Goal: Information Seeking & Learning: Learn about a topic

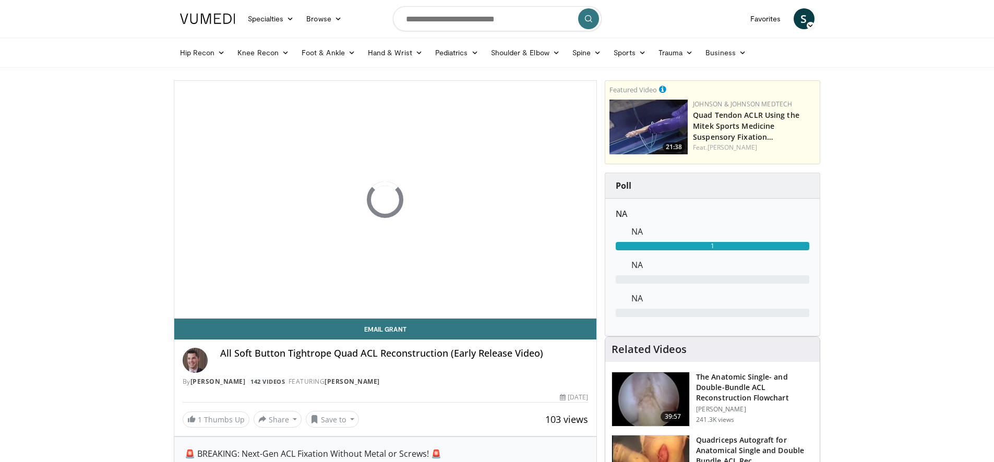
click at [798, 21] on span "S" at bounding box center [804, 18] width 21 height 21
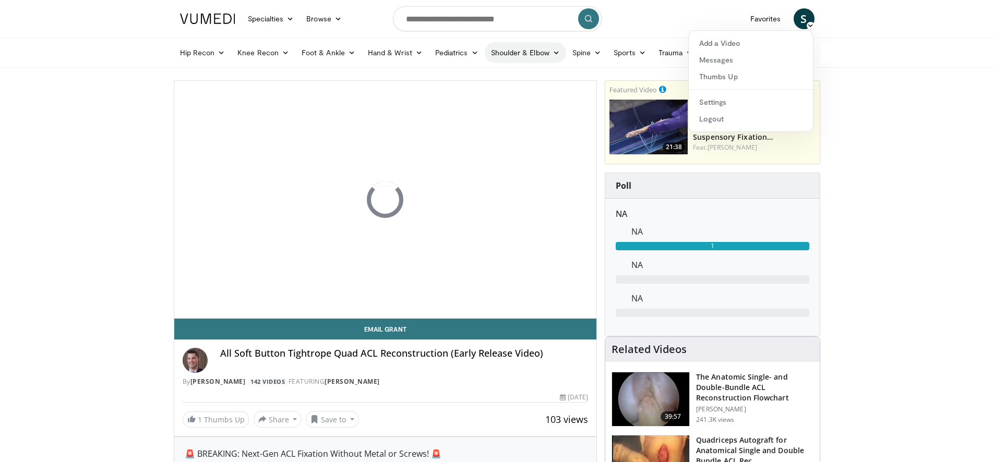
click at [534, 50] on link "Shoulder & Elbow" at bounding box center [525, 52] width 81 height 21
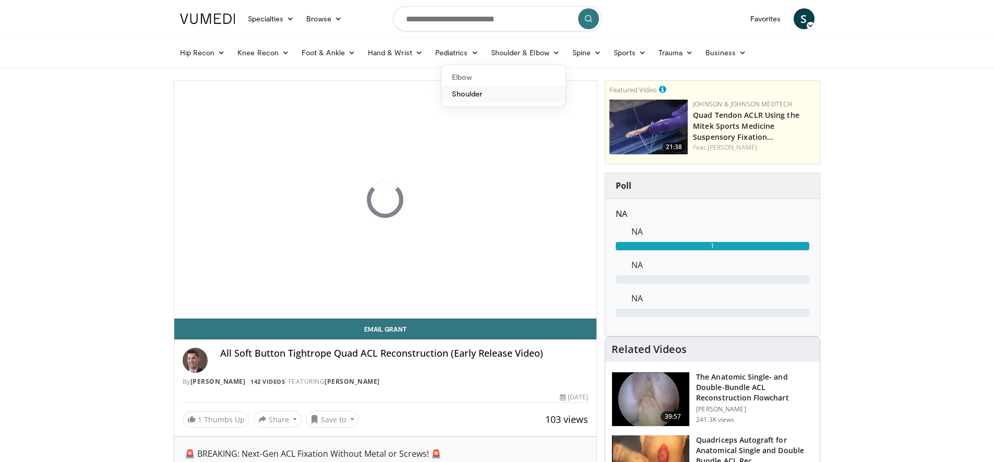
click at [455, 94] on link "Shoulder" at bounding box center [503, 94] width 124 height 17
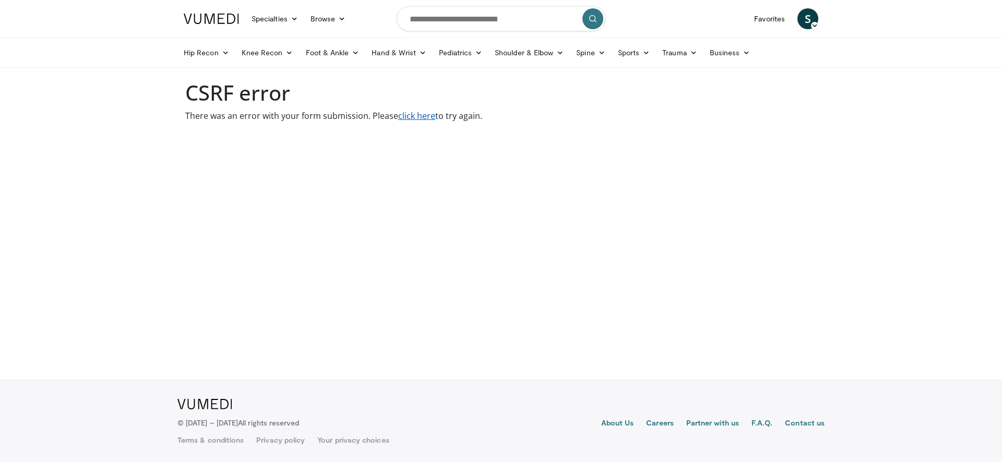
click at [417, 118] on link "click here" at bounding box center [416, 115] width 37 height 11
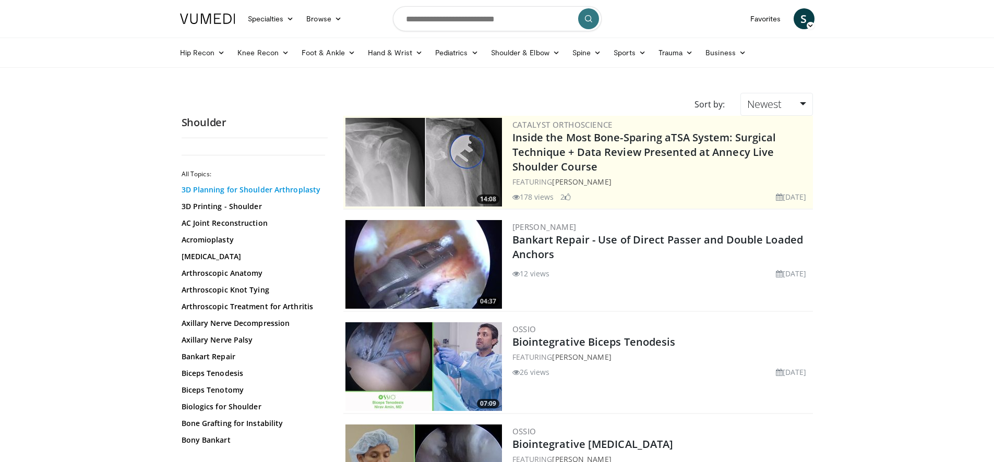
click at [279, 190] on link "3D Planning for Shoulder Arthroplasty" at bounding box center [252, 190] width 141 height 10
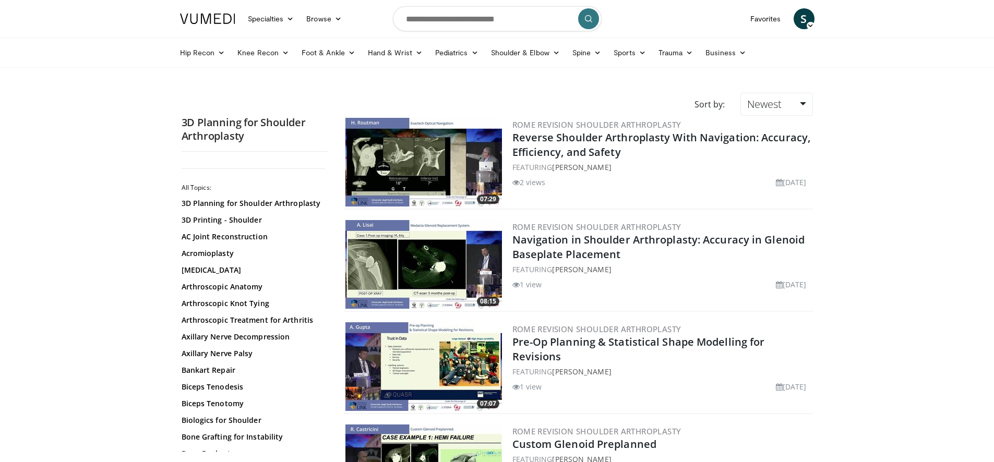
click at [425, 158] on img at bounding box center [423, 162] width 157 height 89
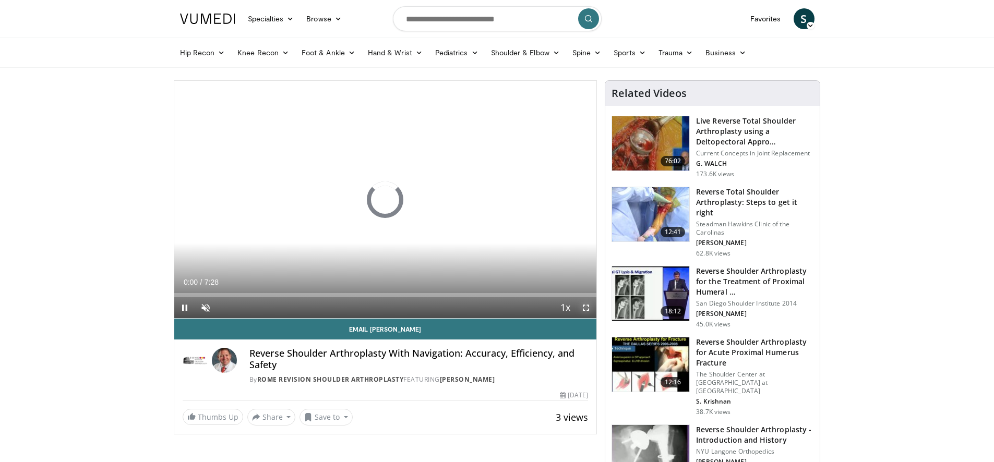
click at [582, 306] on span "Video Player" at bounding box center [585, 307] width 21 height 21
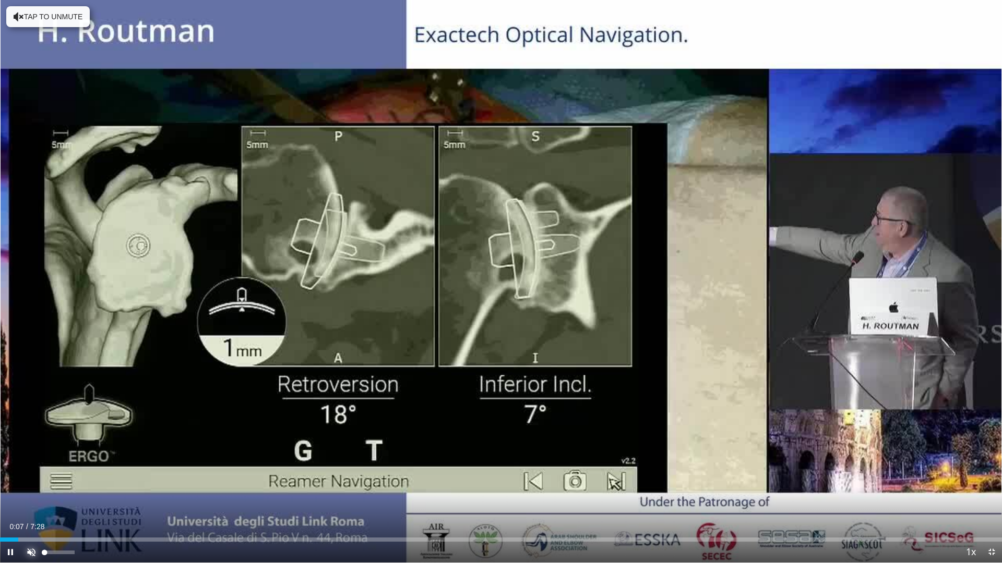
click at [34, 462] on span "Video Player" at bounding box center [31, 552] width 21 height 21
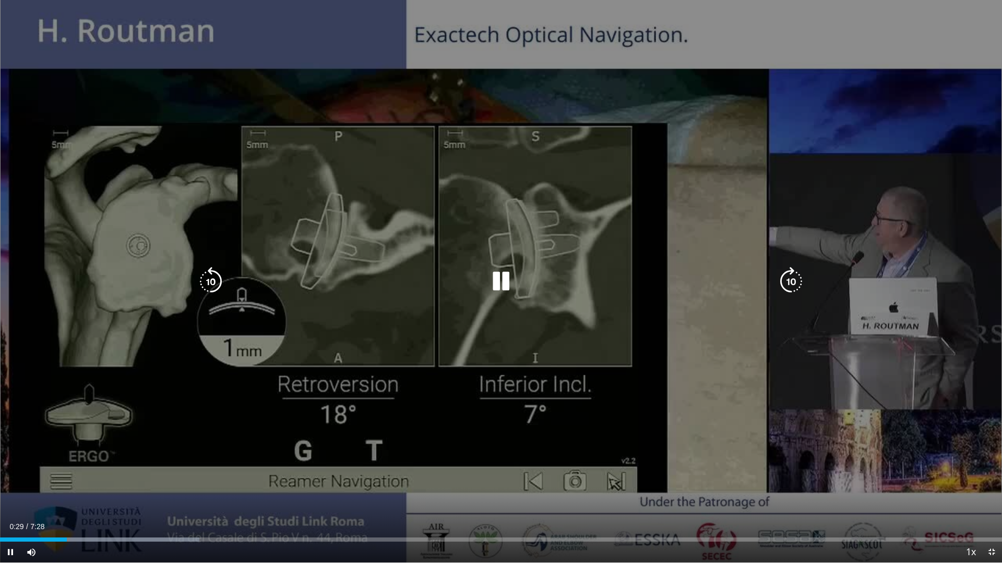
click at [699, 371] on div "10 seconds Tap to unmute" at bounding box center [501, 281] width 1002 height 563
click at [698, 371] on div "10 seconds Tap to unmute" at bounding box center [501, 281] width 1002 height 563
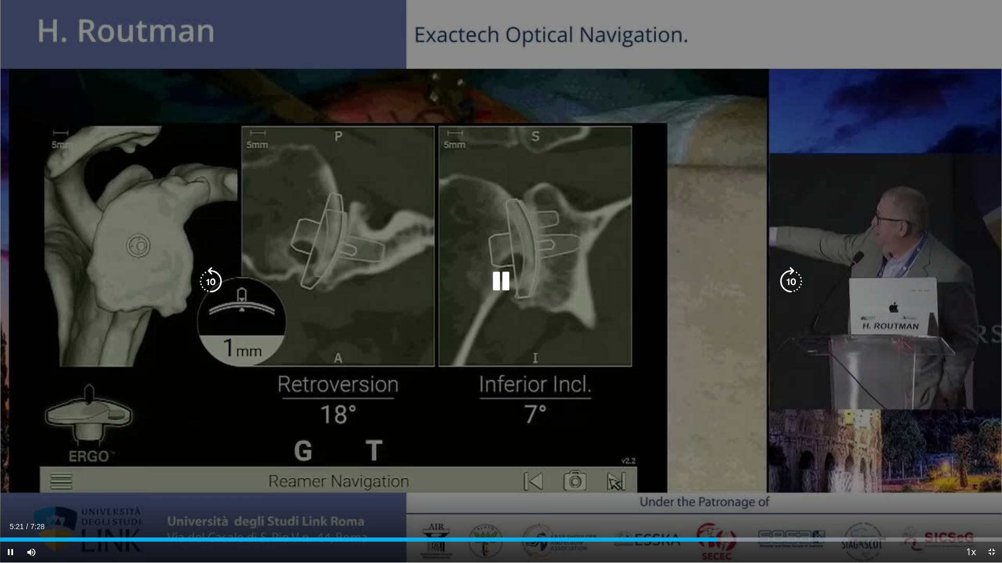
click at [621, 330] on div "10 seconds Tap to unmute" at bounding box center [501, 281] width 1002 height 563
click at [560, 231] on div "10 seconds Tap to unmute" at bounding box center [501, 281] width 1002 height 563
click at [547, 247] on div "10 seconds Tap to unmute" at bounding box center [501, 281] width 1002 height 563
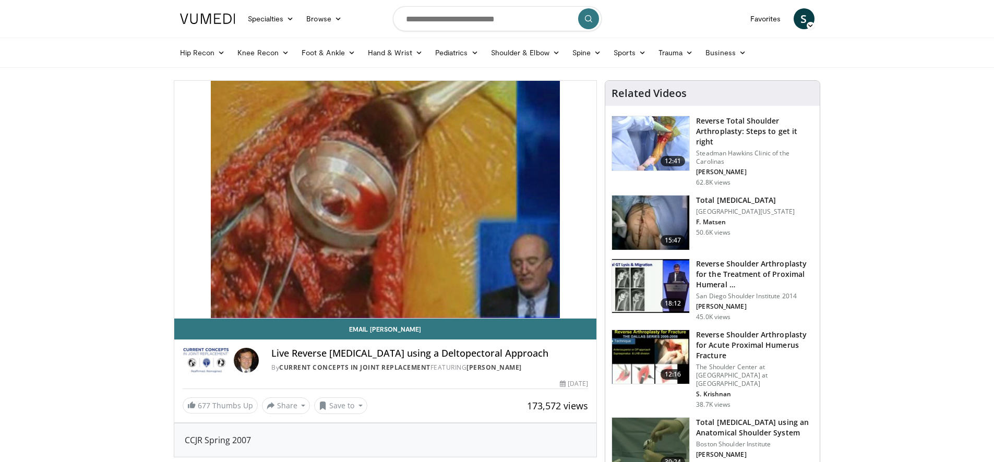
click at [821, 55] on div "Hip Recon Hip [MEDICAL_DATA] Revision Hip [MEDICAL_DATA] Hip Preservation Knee …" at bounding box center [497, 52] width 647 height 29
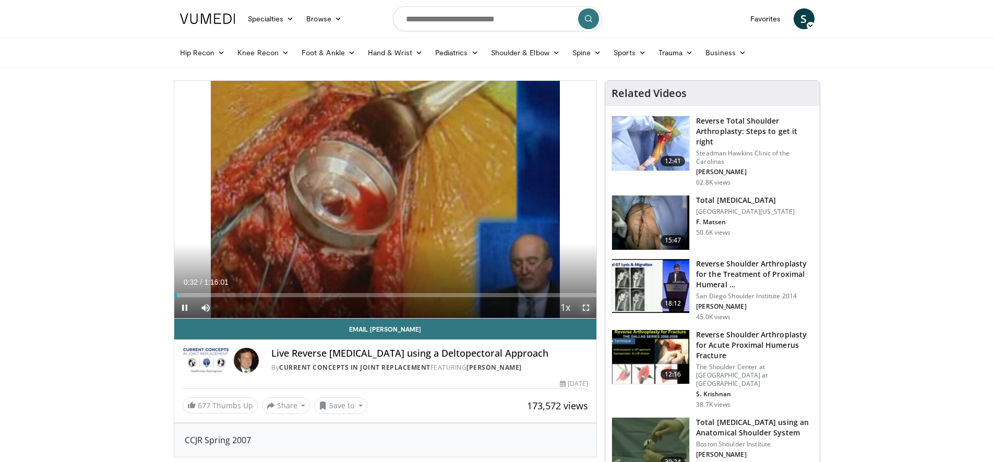
click at [591, 309] on span "Video Player" at bounding box center [585, 307] width 21 height 21
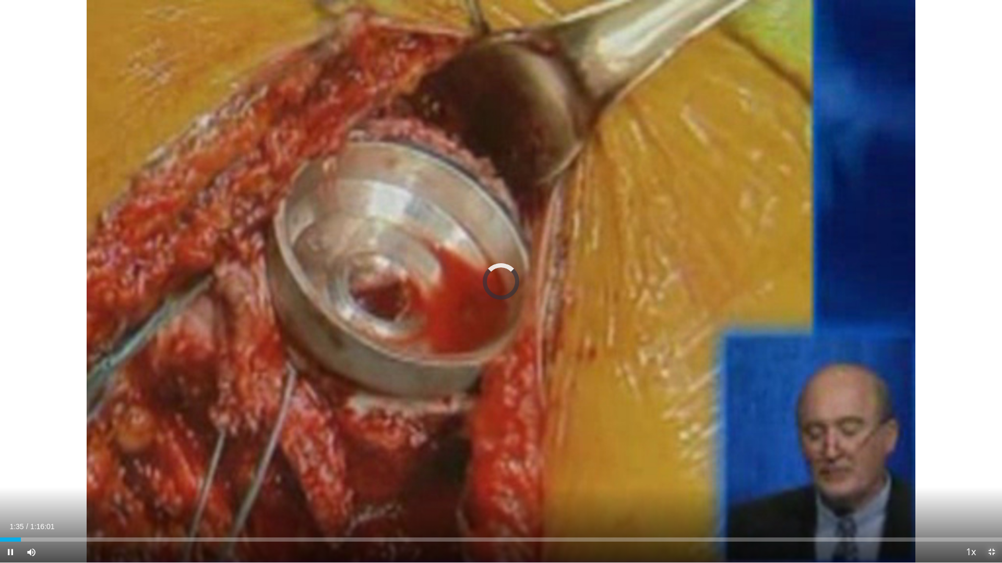
click at [993, 462] on span "Video Player" at bounding box center [991, 552] width 21 height 21
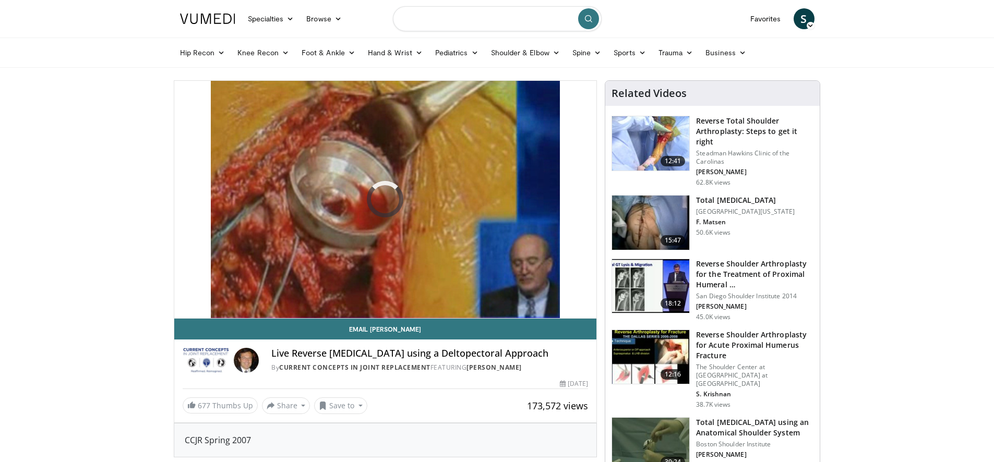
click at [483, 26] on input "Search topics, interventions" at bounding box center [497, 18] width 209 height 25
type input "**********"
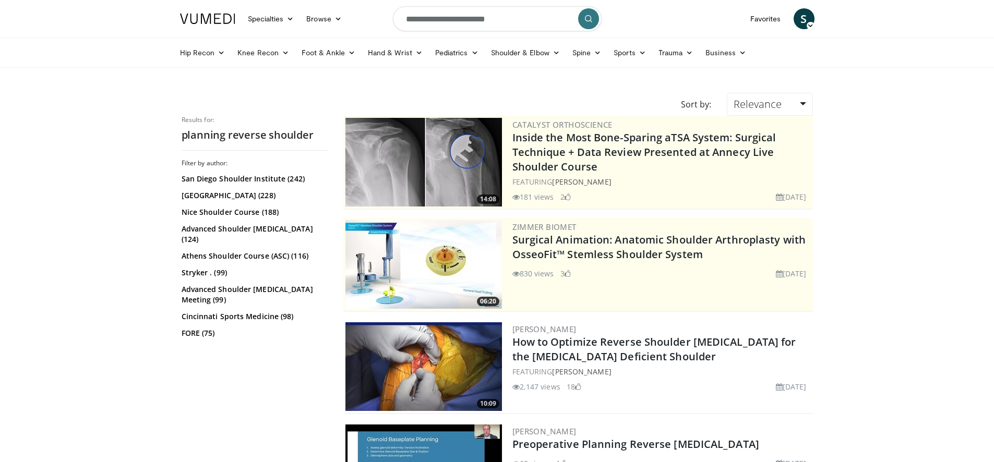
click at [403, 18] on input "**********" at bounding box center [497, 18] width 209 height 25
type input "**********"
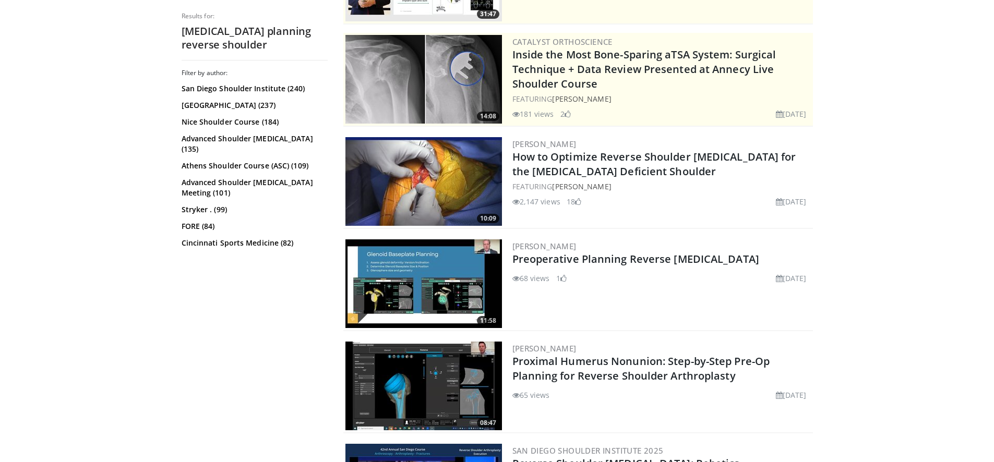
scroll to position [188, 0]
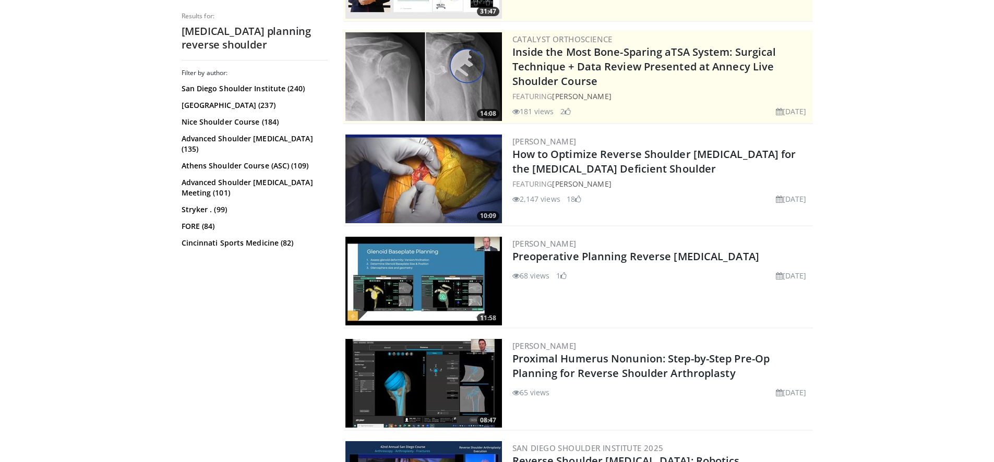
click at [425, 279] on img at bounding box center [423, 281] width 157 height 89
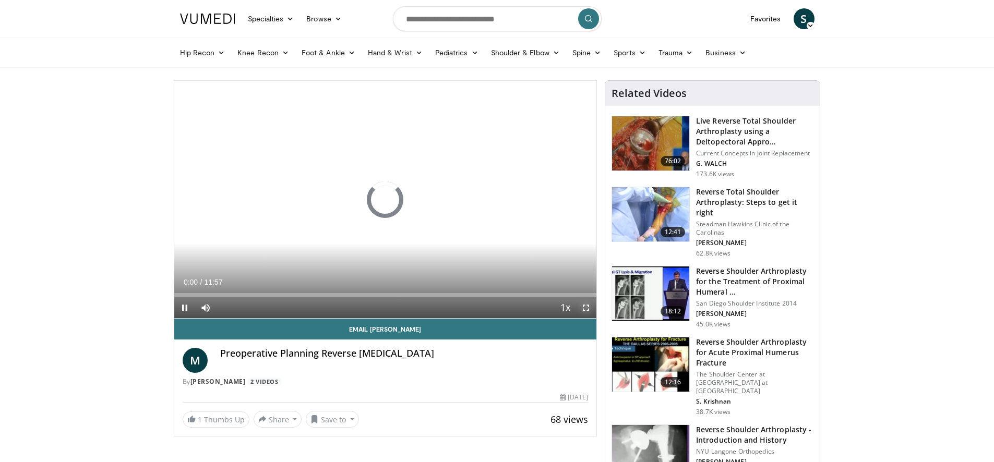
click at [584, 311] on span "Video Player" at bounding box center [585, 307] width 21 height 21
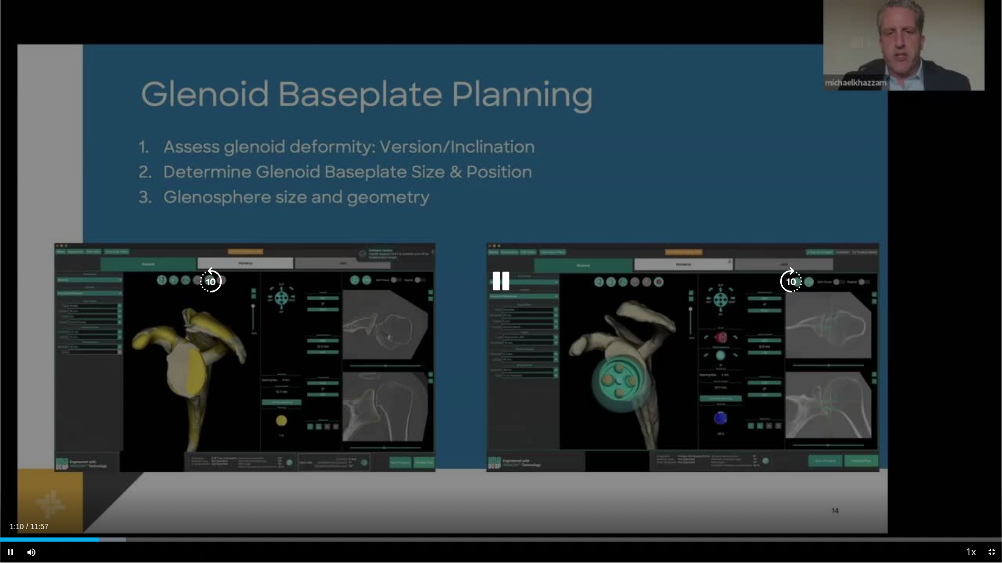
click at [635, 413] on div "30 seconds Tap to unmute" at bounding box center [501, 281] width 1002 height 563
click at [578, 286] on div "Video Player" at bounding box center [500, 281] width 601 height 21
click at [504, 283] on icon "Video Player" at bounding box center [500, 281] width 29 height 29
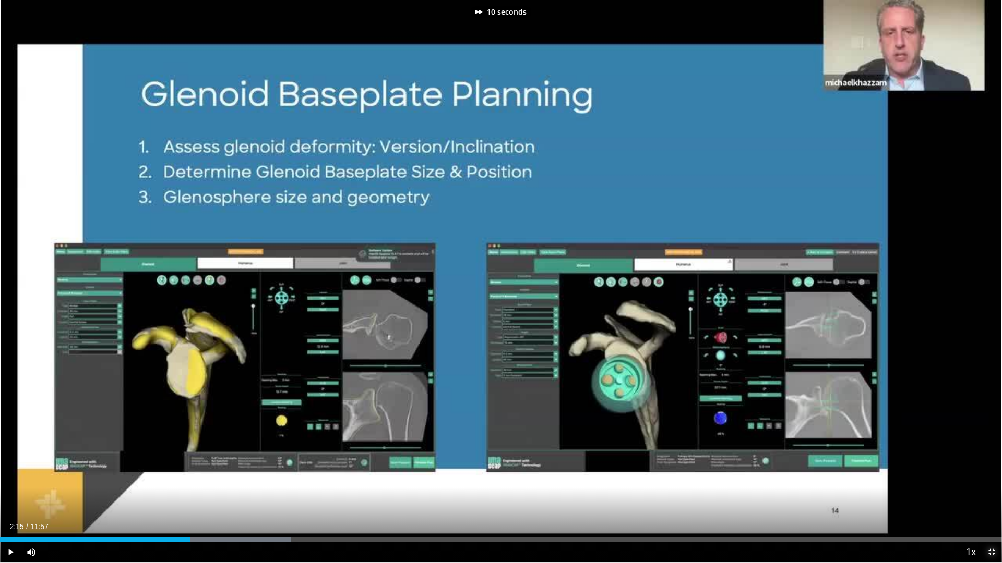
click at [988, 462] on span "Video Player" at bounding box center [991, 552] width 21 height 21
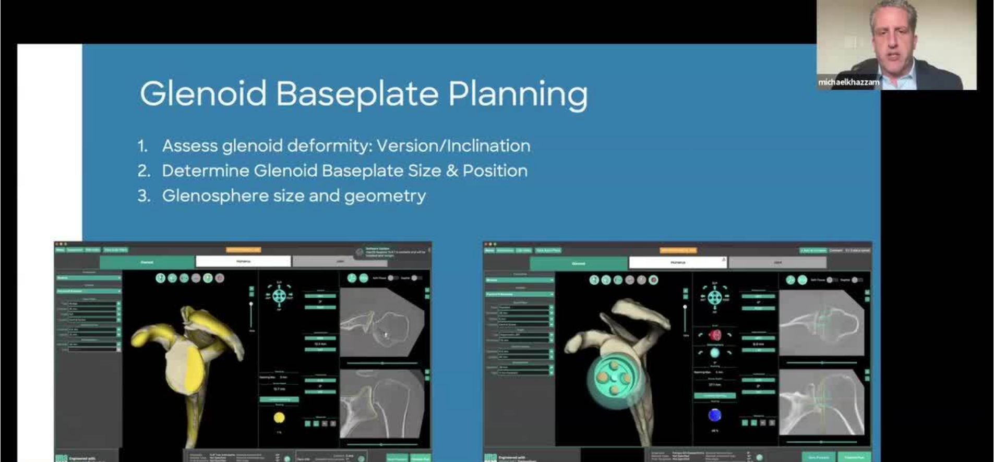
scroll to position [125, 0]
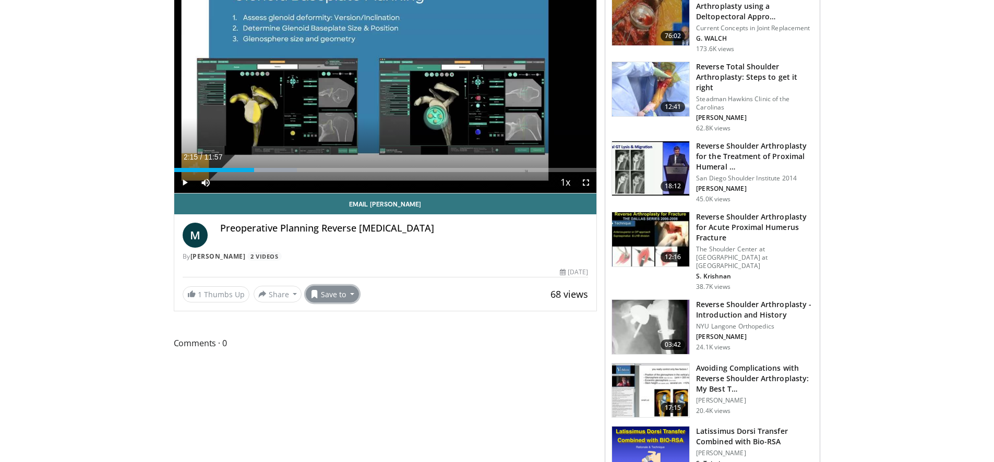
click at [341, 295] on button "Save to" at bounding box center [332, 294] width 53 height 17
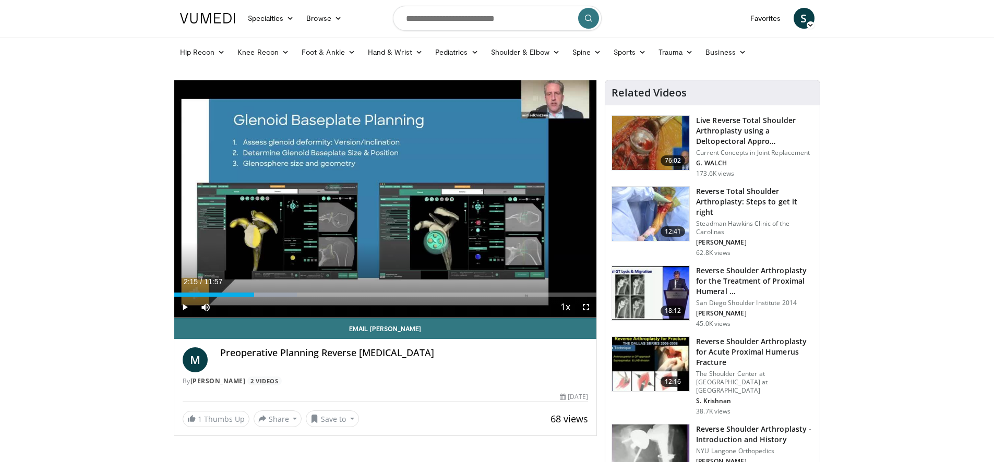
scroll to position [0, 0]
click at [799, 18] on span "S" at bounding box center [804, 18] width 21 height 21
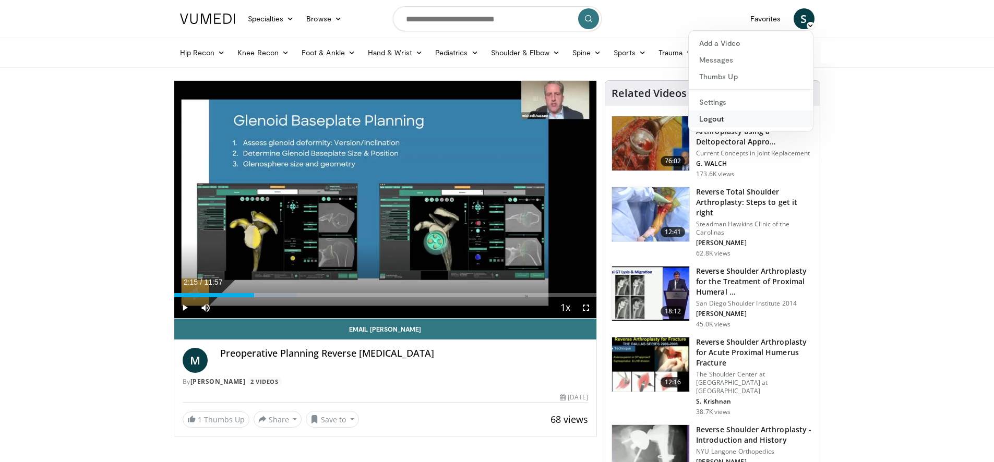
click at [711, 116] on link "Logout" at bounding box center [751, 119] width 124 height 17
